Goal: Task Accomplishment & Management: Use online tool/utility

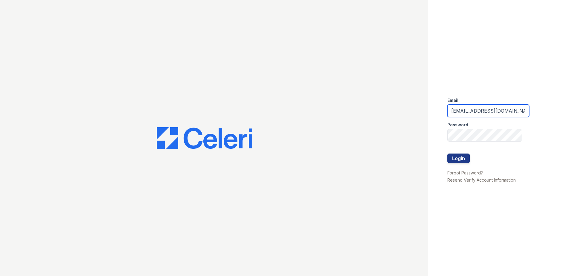
drag, startPoint x: 519, startPoint y: 110, endPoint x: 415, endPoint y: 103, distance: 104.1
click at [415, 103] on div "Email renewbanburylake@trinity-pm.com Password Login Forgot Password? Resend Ve…" at bounding box center [285, 138] width 571 height 276
type input "renewmarinashores@trinity-pm.com"
click at [465, 158] on button "Login" at bounding box center [458, 158] width 22 height 10
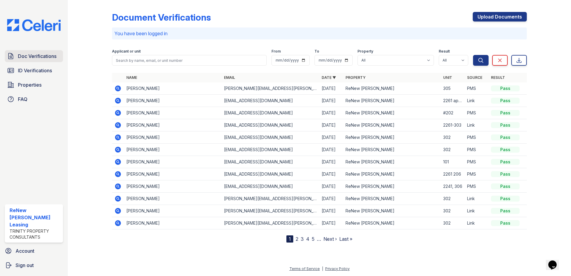
click at [29, 52] on link "Doc Verifications" at bounding box center [34, 56] width 58 height 12
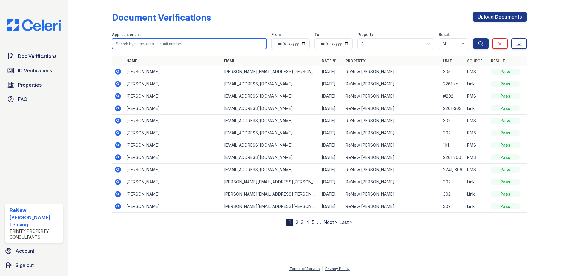
click at [144, 44] on input "search" at bounding box center [189, 43] width 155 height 11
type input "Austin"
click at [473, 38] on button "Search" at bounding box center [481, 43] width 16 height 11
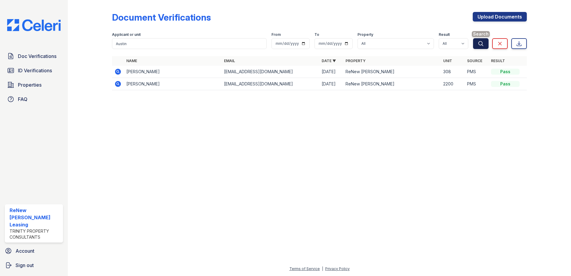
click at [480, 44] on icon "submit" at bounding box center [481, 44] width 6 height 6
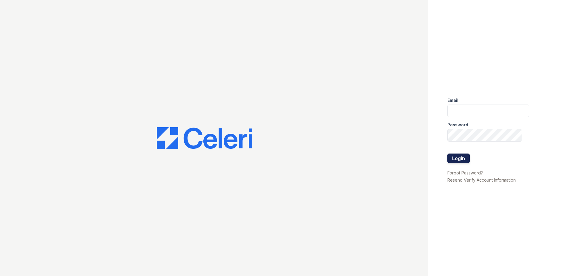
type input "renewmarinashores@trinity-pm.com"
click at [457, 154] on button "Login" at bounding box center [458, 158] width 22 height 10
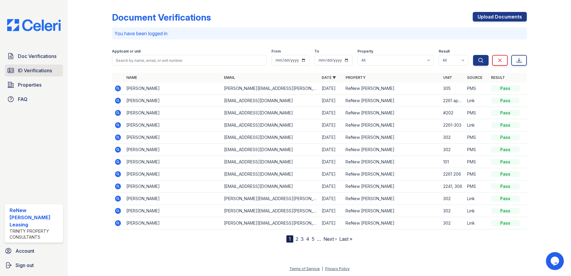
click at [35, 71] on span "ID Verifications" at bounding box center [35, 70] width 34 height 7
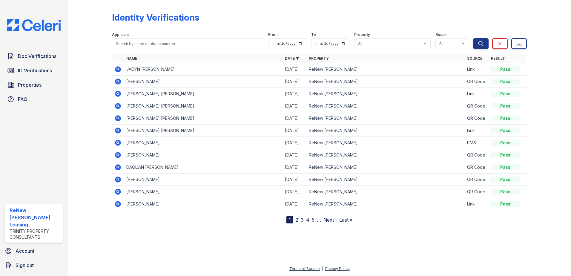
click at [188, 71] on td "JADYN [PERSON_NAME]" at bounding box center [203, 69] width 159 height 12
click at [318, 3] on div "Identity Verifications Filter Applicant From To Property All ReNew [PERSON_NAME…" at bounding box center [319, 112] width 415 height 221
